Goal: Task Accomplishment & Management: Complete application form

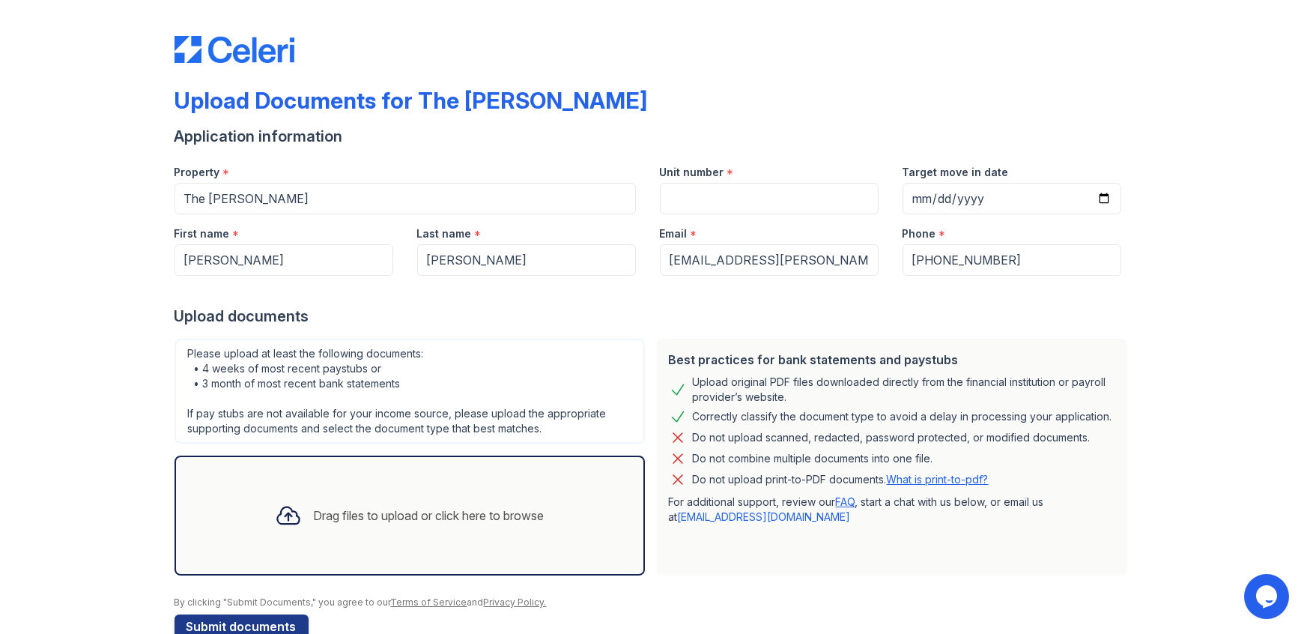
scroll to position [33, 0]
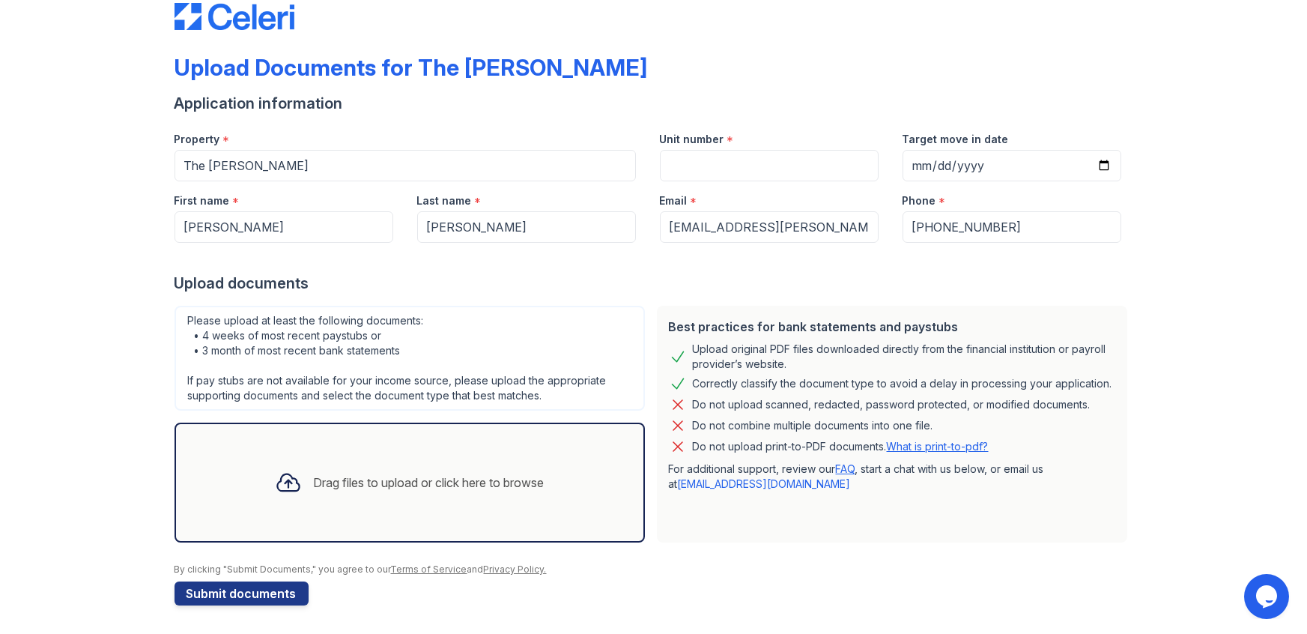
click at [401, 443] on div "Drag files to upload or click here to browse" at bounding box center [410, 482] width 470 height 120
click at [483, 497] on div "Drag files to upload or click here to browse" at bounding box center [410, 482] width 294 height 51
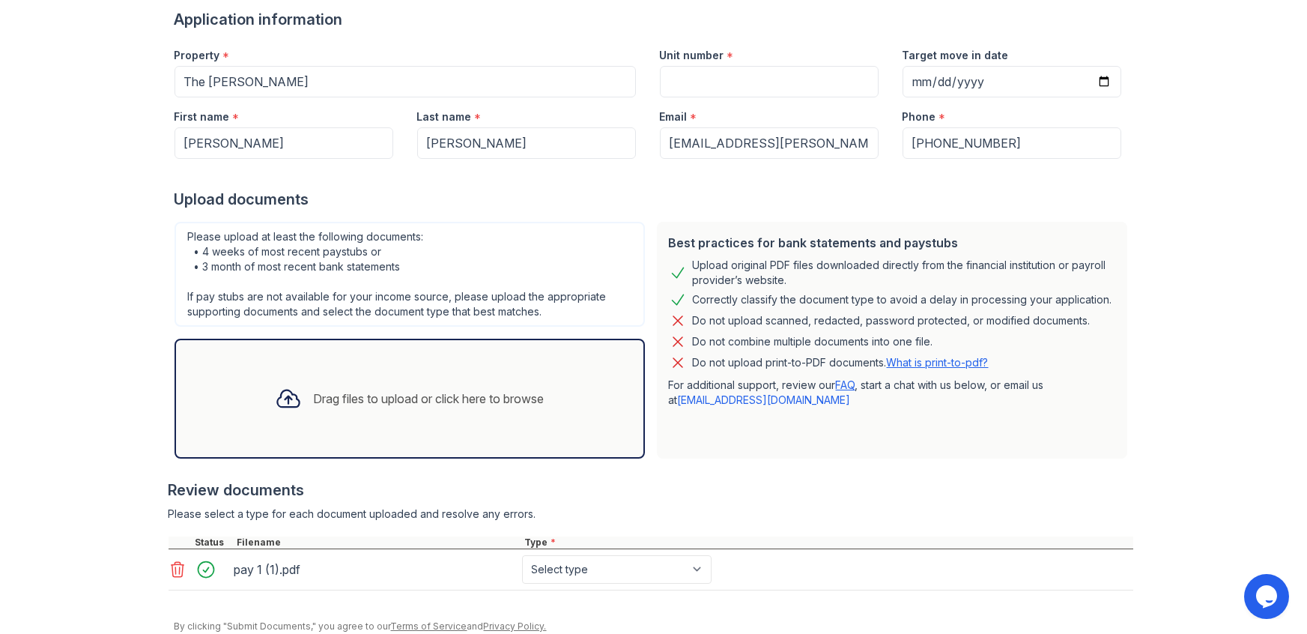
scroll to position [174, 0]
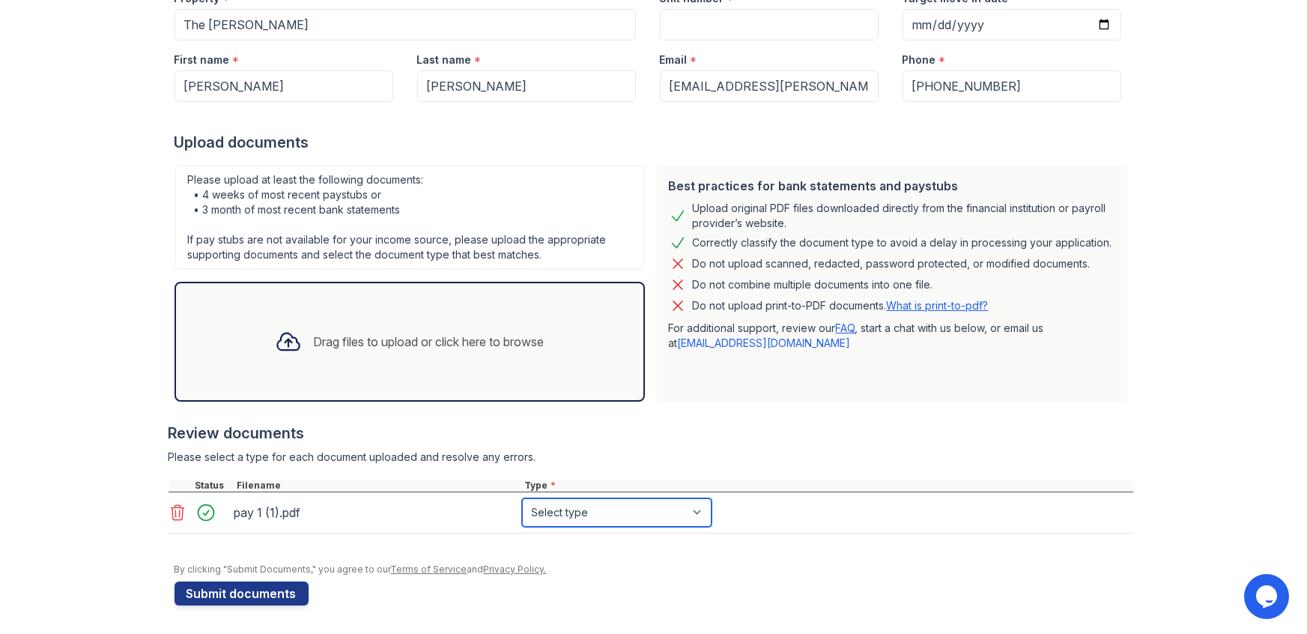
click at [639, 521] on select "Select type Paystub Bank Statement Offer Letter Tax Documents Benefit Award Let…" at bounding box center [616, 512] width 189 height 28
select select "paystub"
click at [522, 498] on select "Select type Paystub Bank Statement Offer Letter Tax Documents Benefit Award Let…" at bounding box center [616, 512] width 189 height 28
click at [288, 592] on button "Submit documents" at bounding box center [242, 593] width 134 height 24
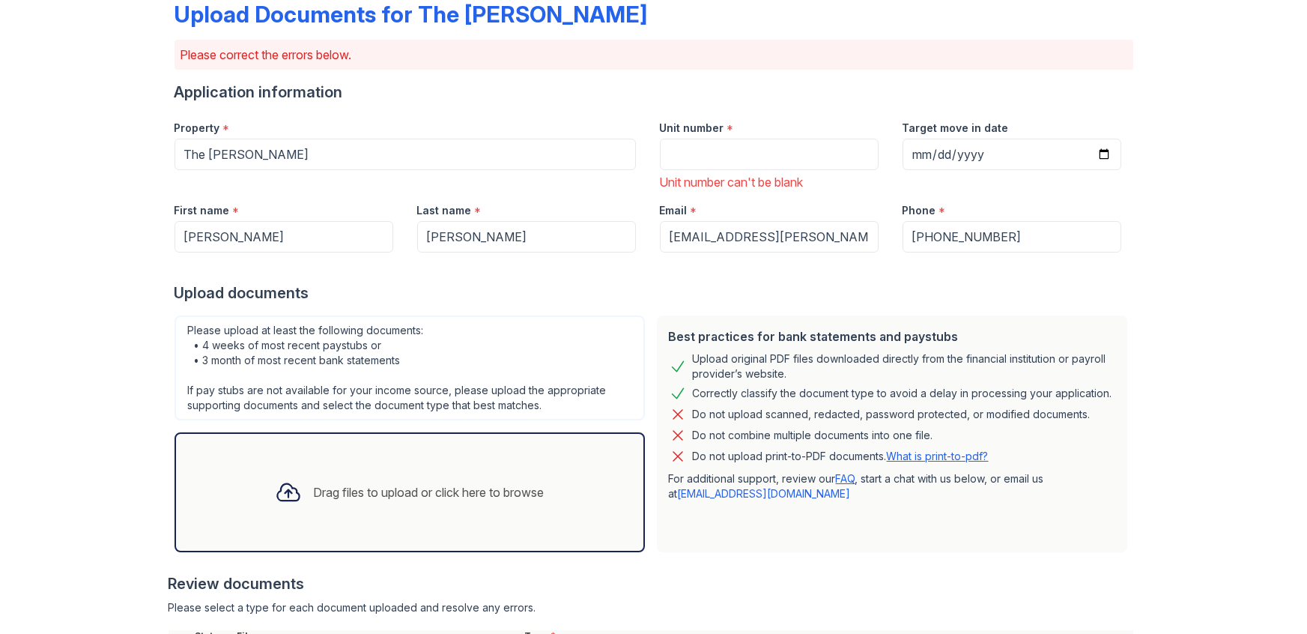
scroll to position [80, 0]
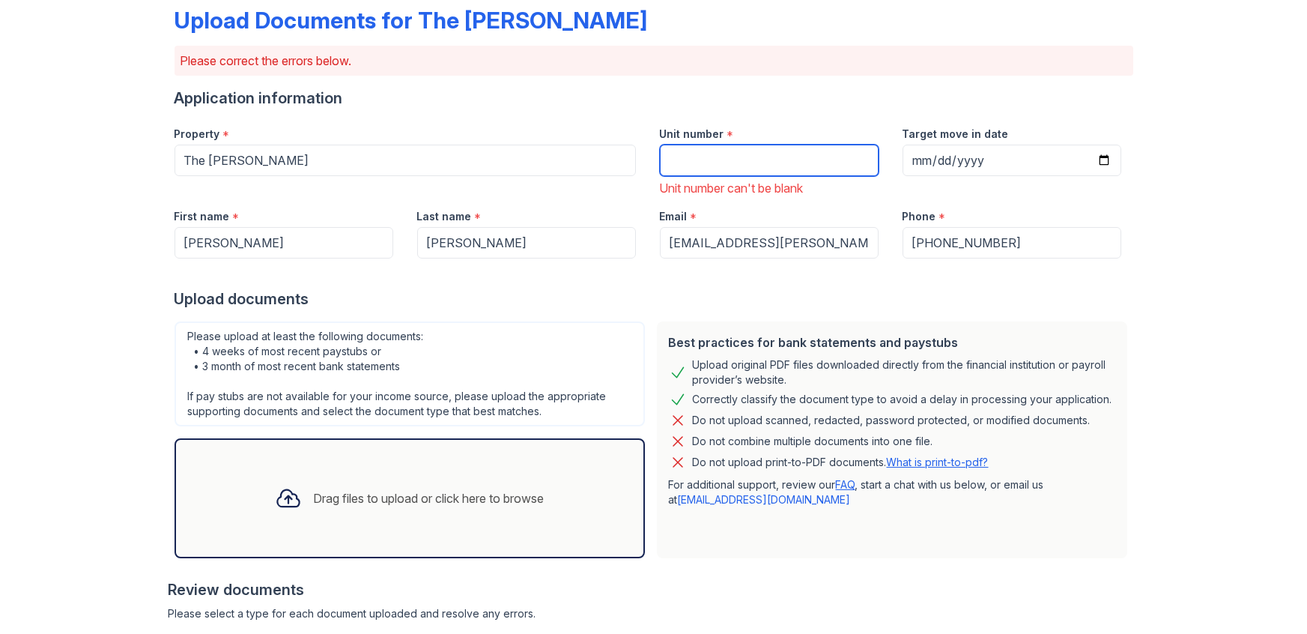
click at [839, 166] on input "Unit number" at bounding box center [769, 160] width 219 height 31
type input "1319"
click at [1279, 268] on div "Upload Documents for The [PERSON_NAME] Please correct the errors below. Applica…" at bounding box center [653, 383] width 1259 height 927
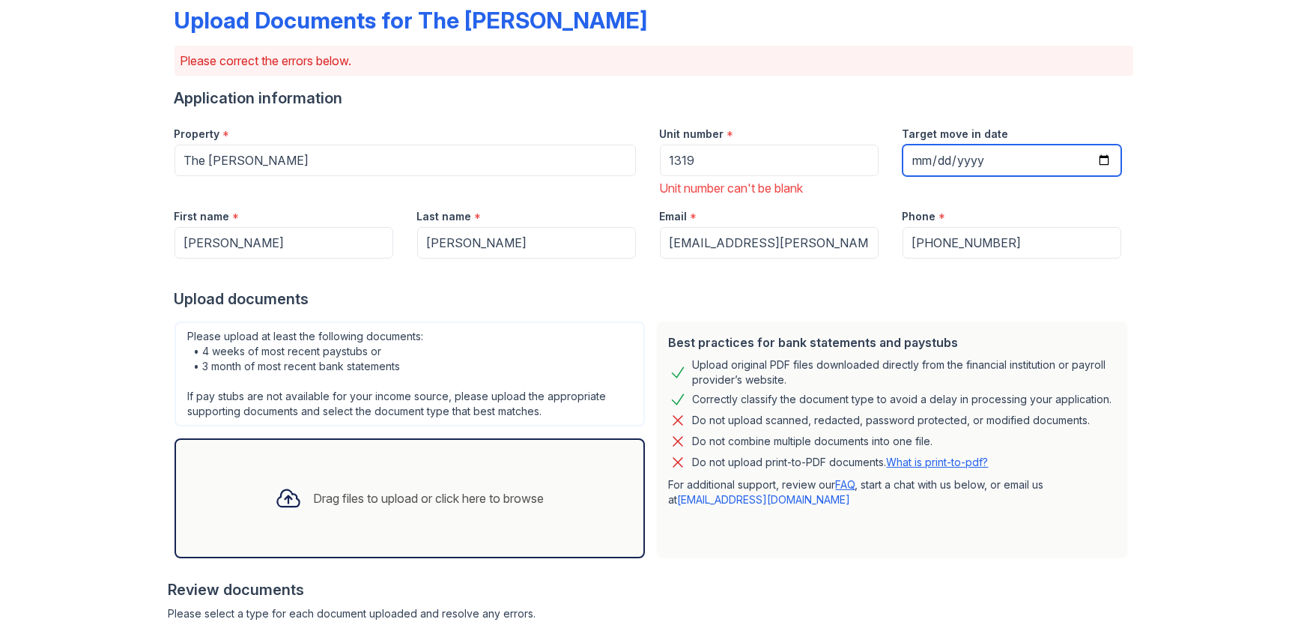
click at [1101, 160] on input "Target move in date" at bounding box center [1012, 160] width 219 height 31
type input "[DATE]"
click at [1229, 255] on div "Upload Documents for The [PERSON_NAME] Please correct the errors below. Applica…" at bounding box center [653, 383] width 1259 height 927
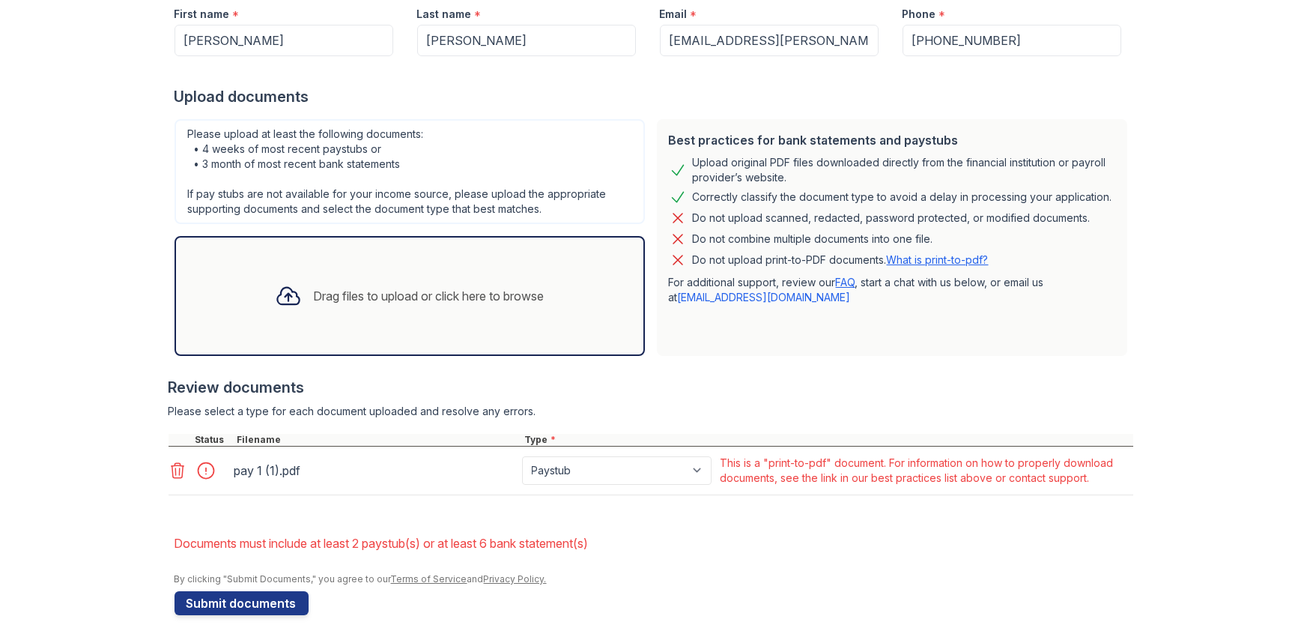
scroll to position [292, 0]
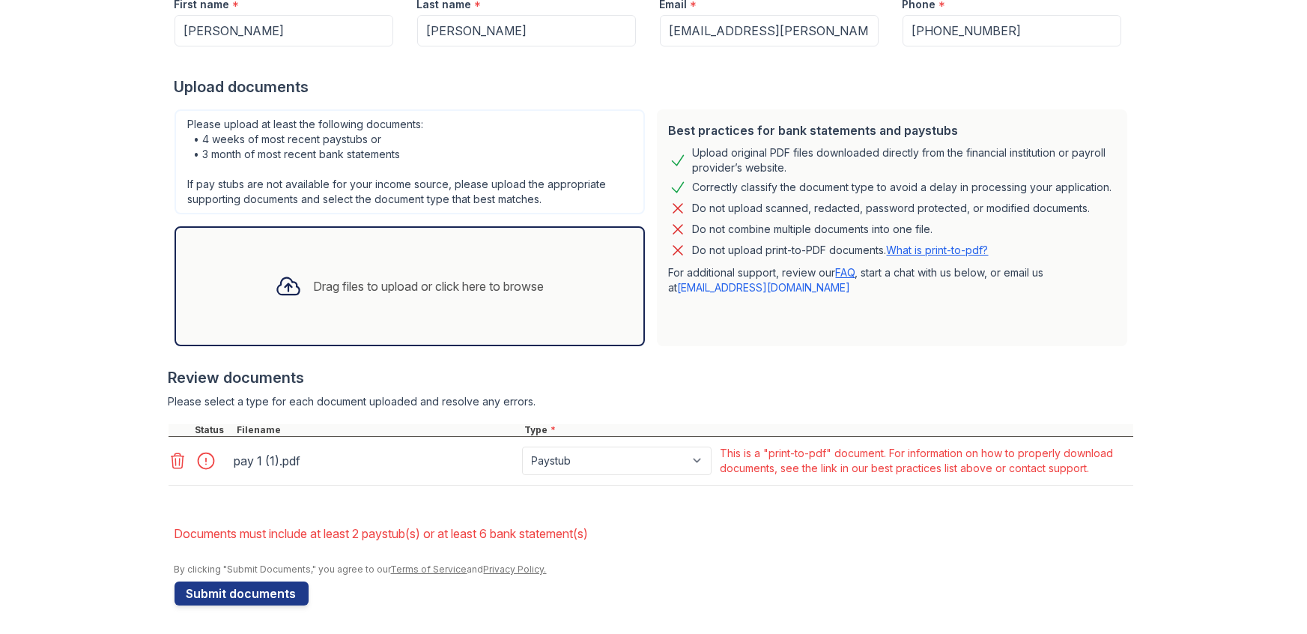
click at [204, 459] on div at bounding box center [210, 460] width 42 height 21
click at [175, 458] on icon at bounding box center [177, 460] width 13 height 15
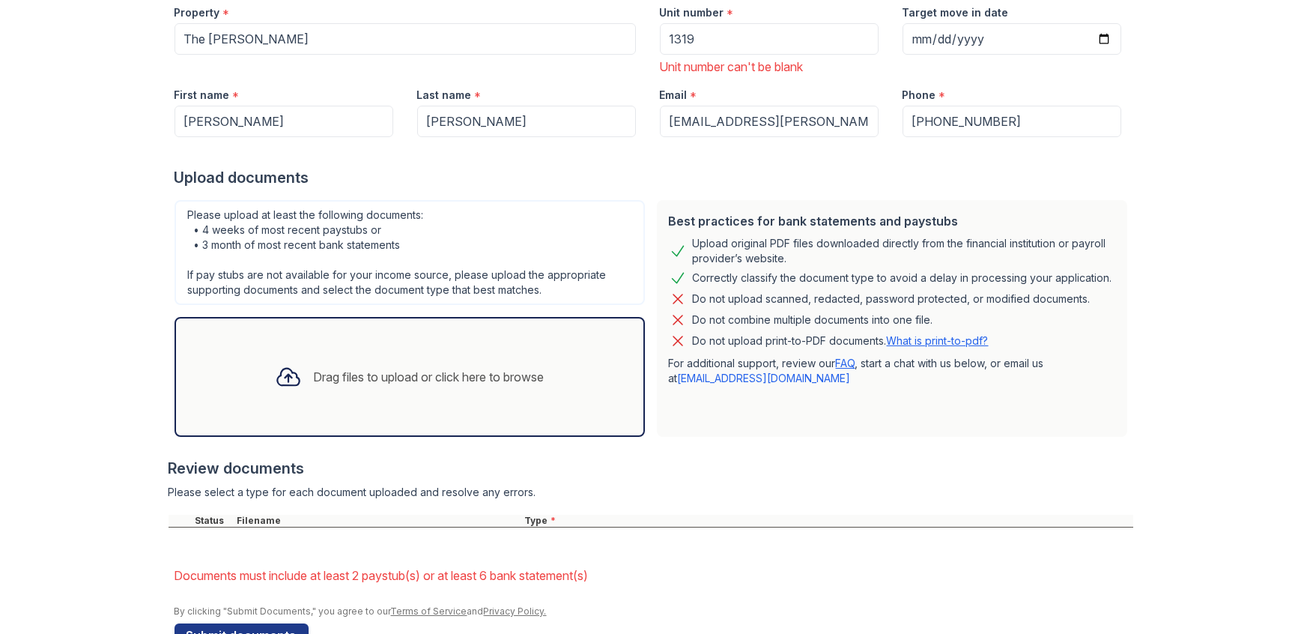
scroll to position [201, 0]
click at [980, 334] on link "What is print-to-pdf?" at bounding box center [938, 340] width 102 height 13
click at [908, 345] on link "What is print-to-pdf?" at bounding box center [938, 340] width 102 height 13
